Goal: Check status: Check status

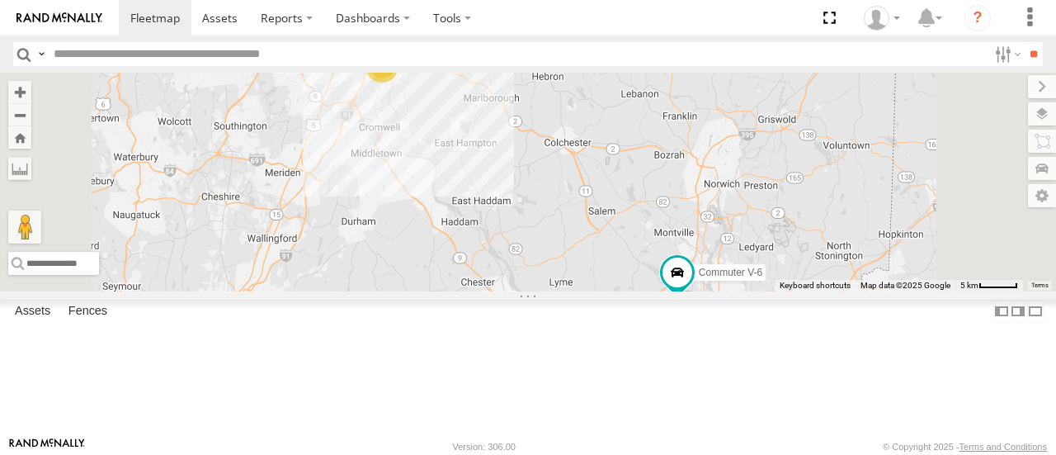
select select "**********"
click at [0, 0] on div "Commuter V-5" at bounding box center [0, 0] width 0 height 0
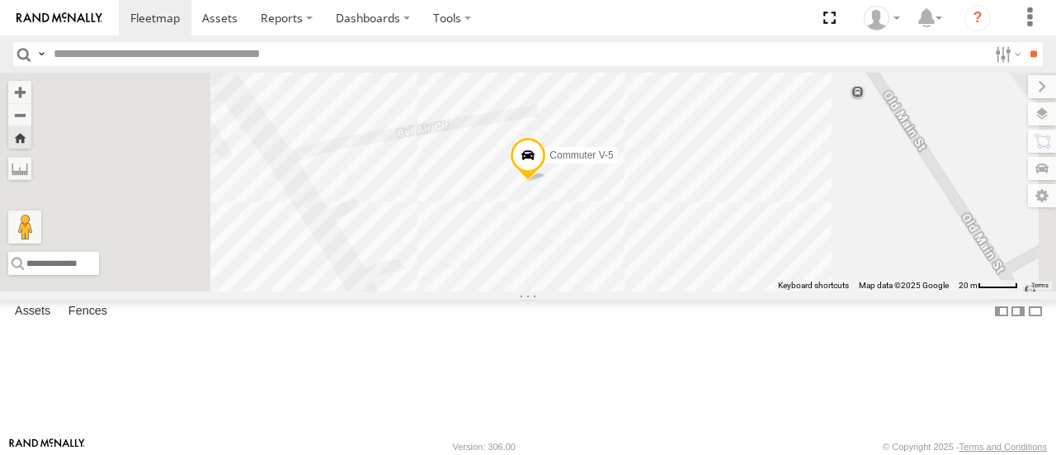
click at [0, 0] on span at bounding box center [0, 0] width 0 height 0
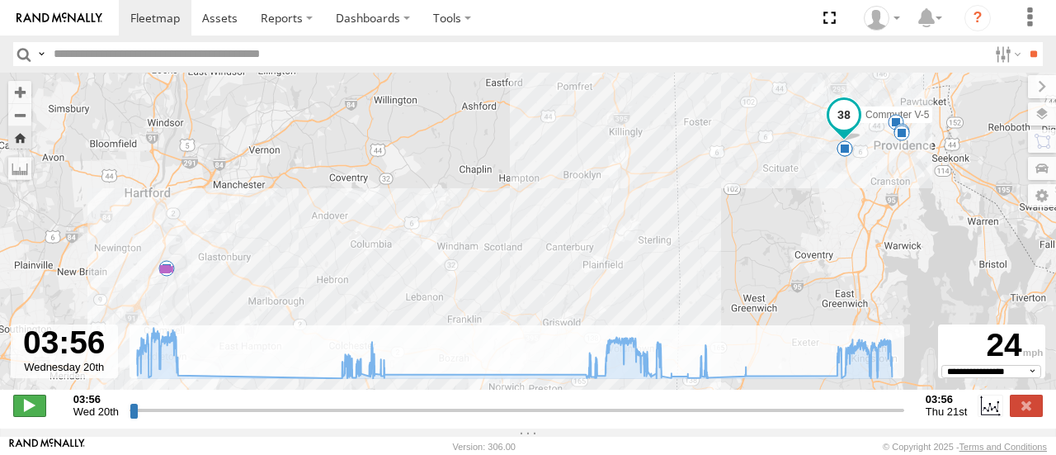
click at [27, 416] on span at bounding box center [29, 404] width 33 height 21
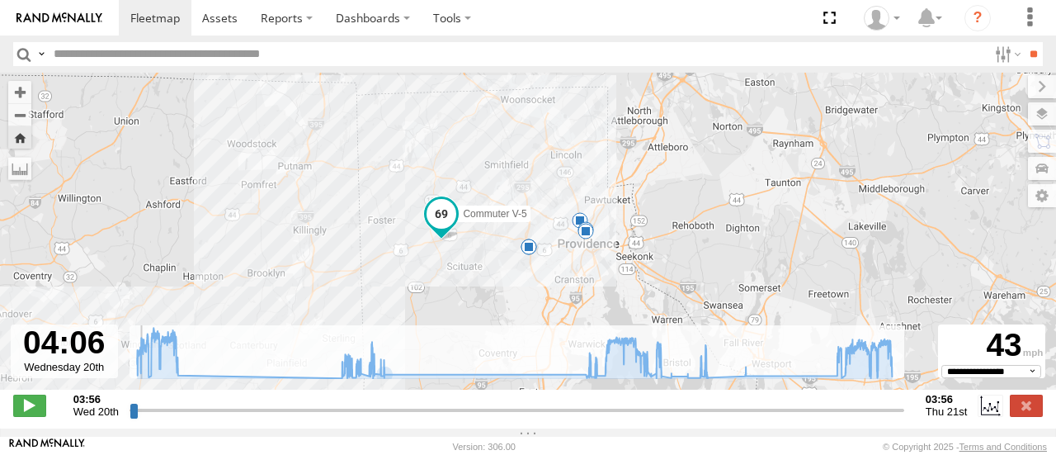
click at [946, 405] on strong "03:56" at bounding box center [946, 399] width 41 height 12
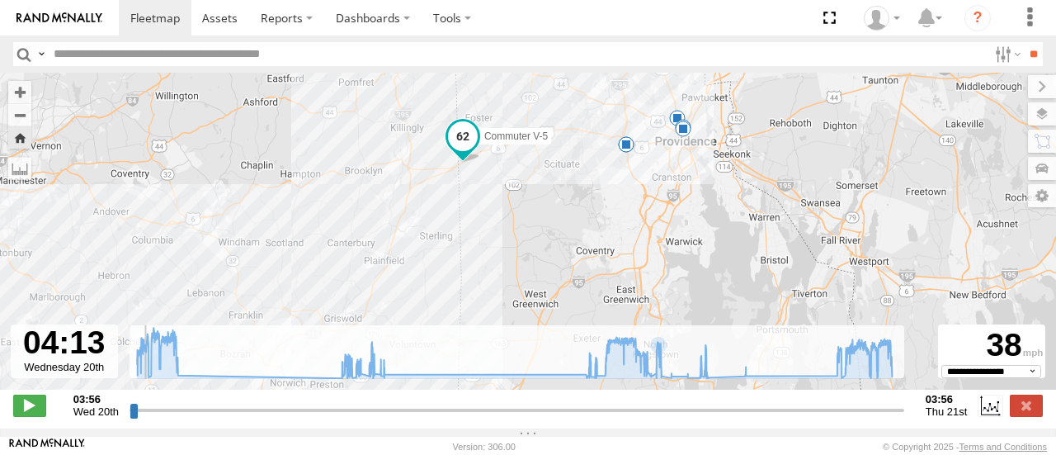
drag, startPoint x: 556, startPoint y: 276, endPoint x: 629, endPoint y: 197, distance: 107.5
click at [629, 197] on div "Commuter V-5 10:24 Wed 18:07 Wed 18:08 Wed 18:43 Wed 20:10 Wed 20:30 Wed 21:19 …" at bounding box center [528, 240] width 1056 height 334
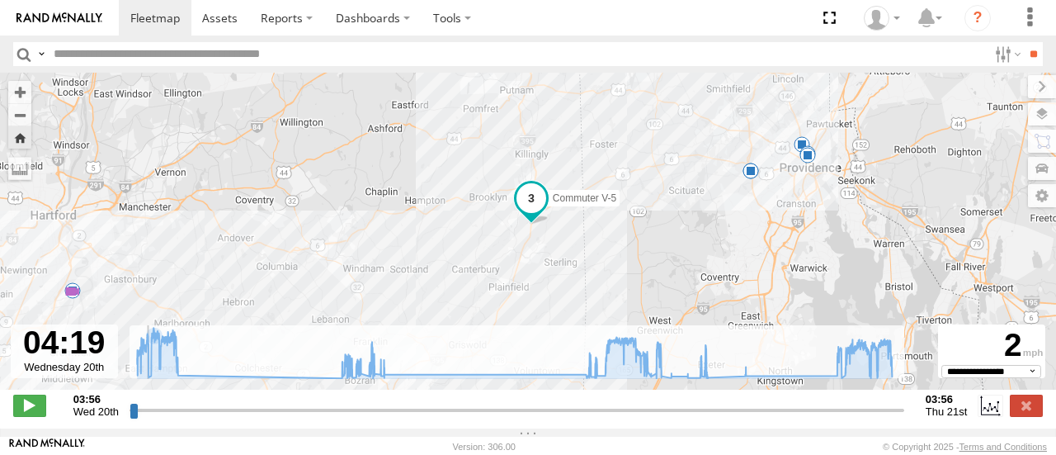
click at [144, 418] on input "range" at bounding box center [517, 410] width 775 height 16
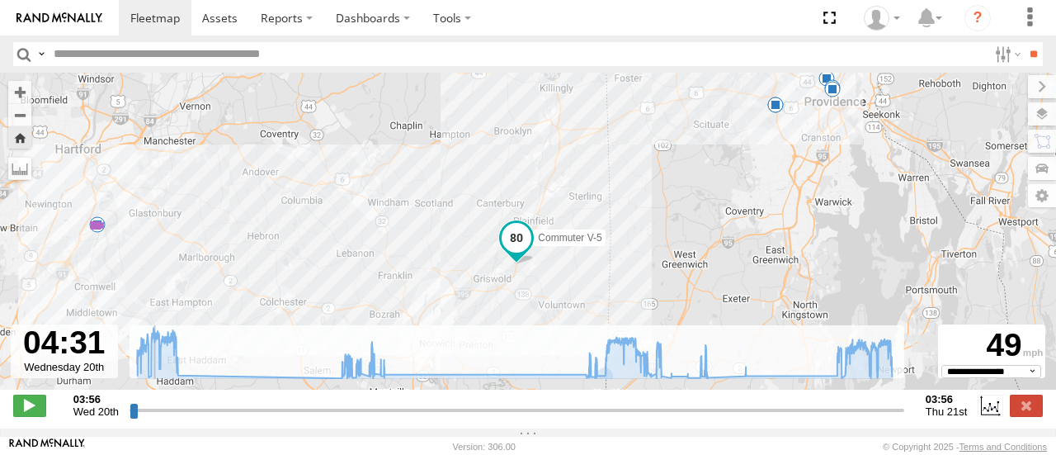
drag, startPoint x: 588, startPoint y: 260, endPoint x: 614, endPoint y: 173, distance: 90.6
click at [614, 173] on div "Commuter V-5 10:24 Wed 18:07 Wed 18:08 Wed 18:43 Wed 20:10 Wed 20:30 Wed 21:19 …" at bounding box center [528, 240] width 1056 height 334
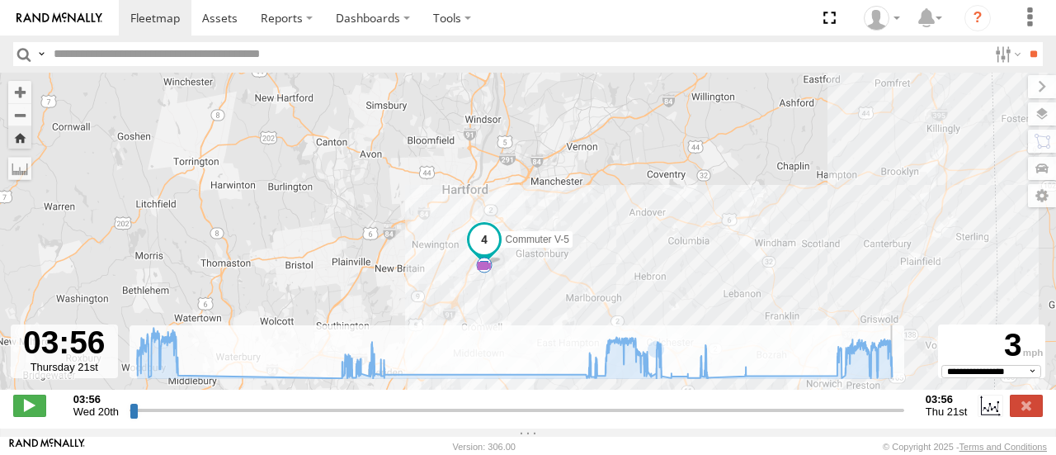
type input "**********"
